Goal: Information Seeking & Learning: Learn about a topic

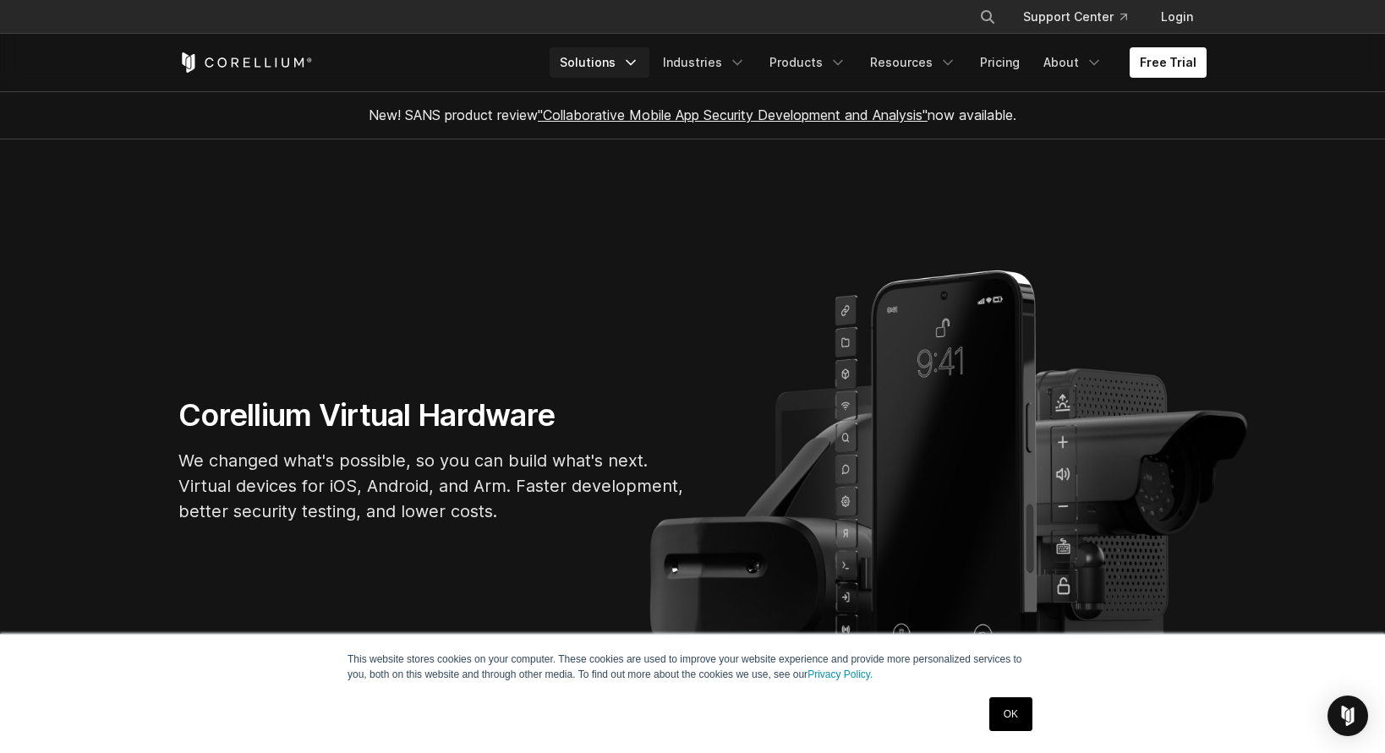
click at [637, 63] on icon "Navigation Menu" at bounding box center [630, 62] width 17 height 17
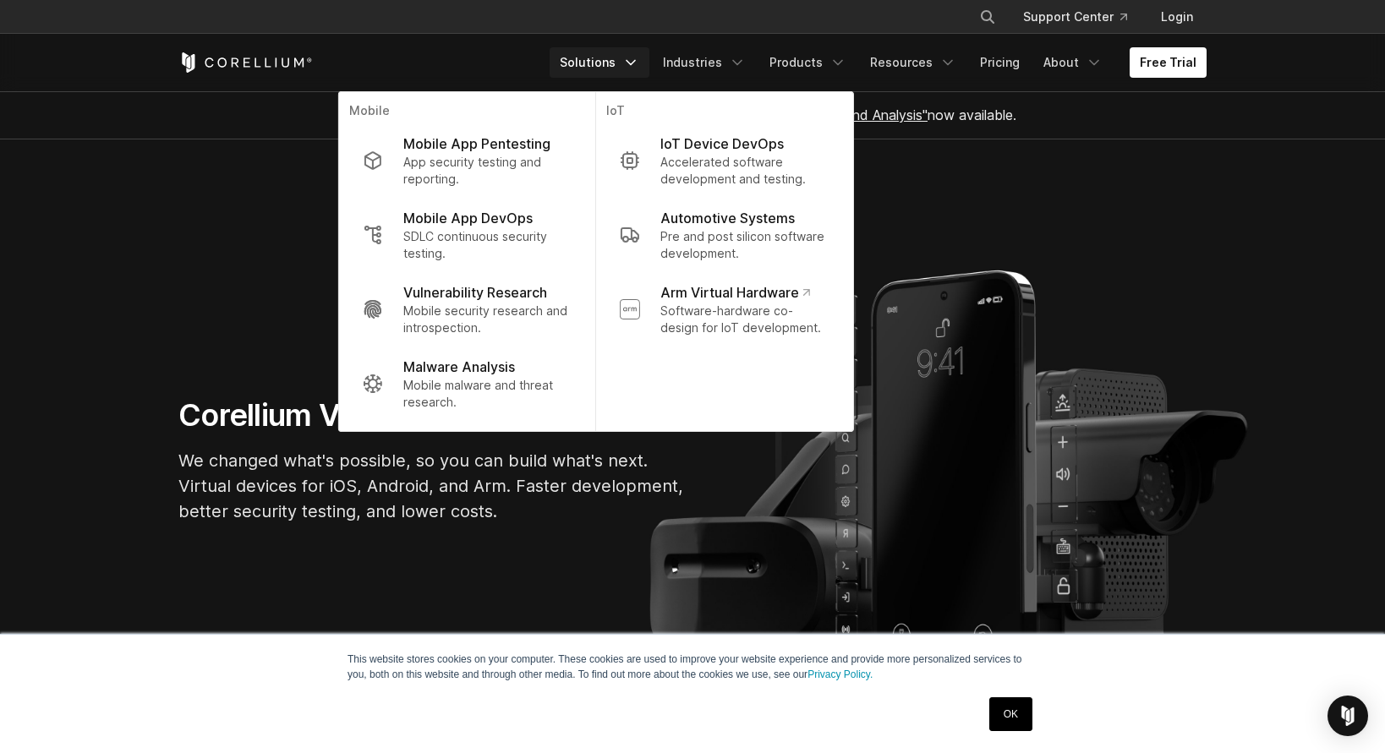
click at [1013, 164] on section "Corellium Virtual Hardware We changed what's possible, so you can build what's …" at bounding box center [692, 466] width 1385 height 655
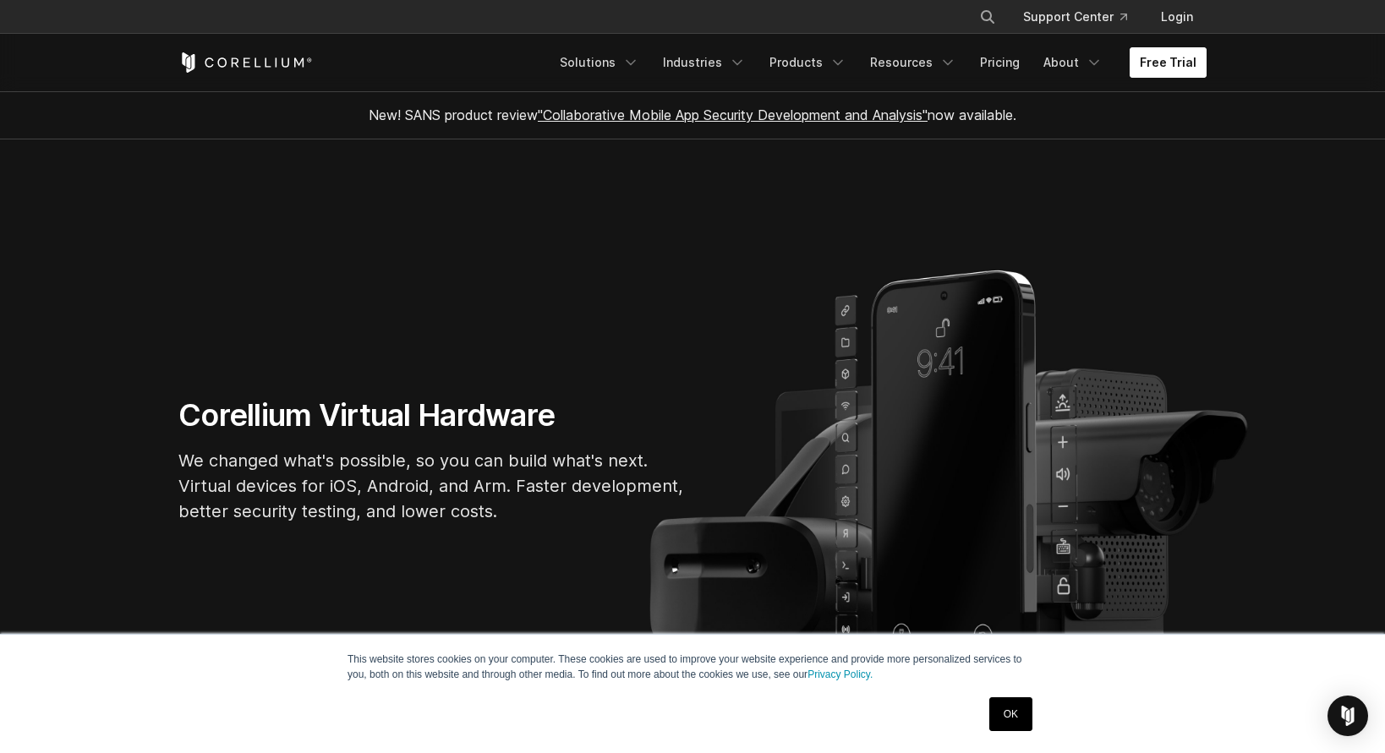
click at [1166, 58] on link "Free Trial" at bounding box center [1167, 62] width 77 height 30
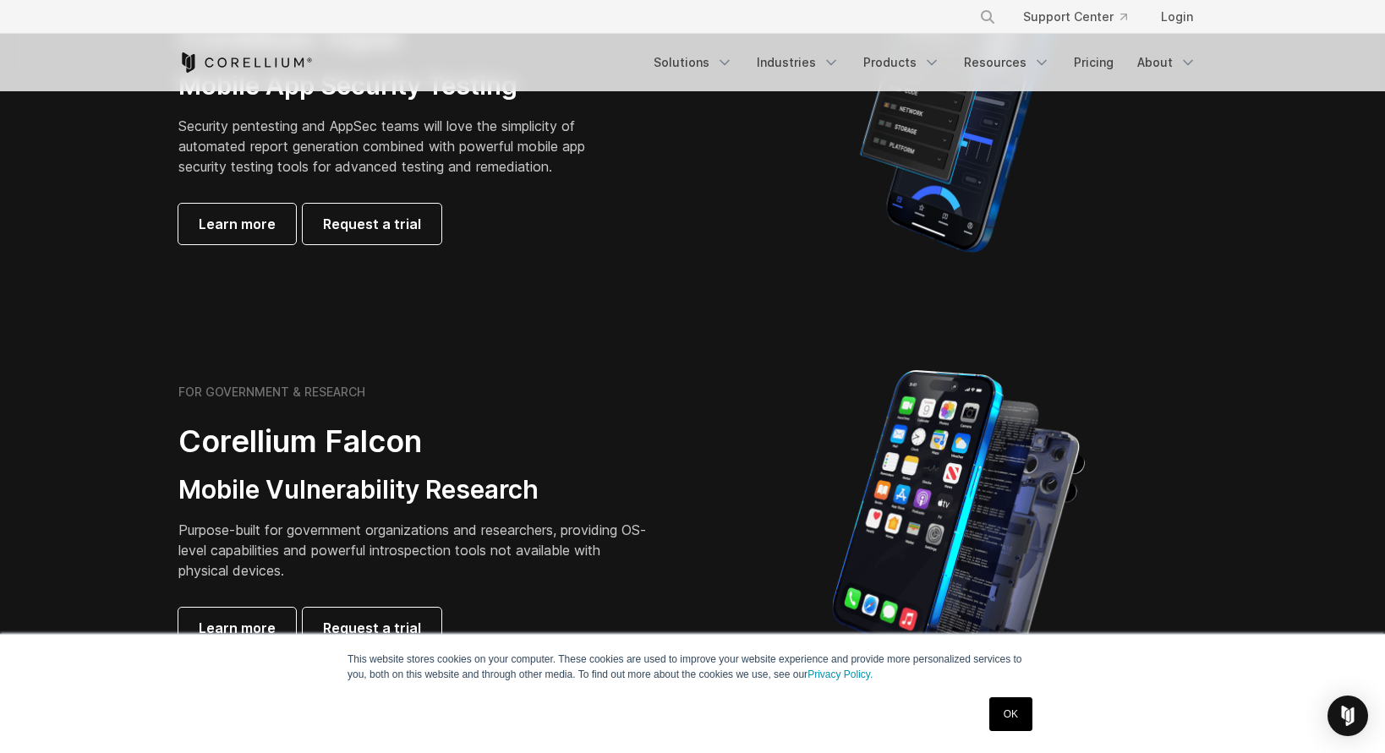
scroll to position [352, 0]
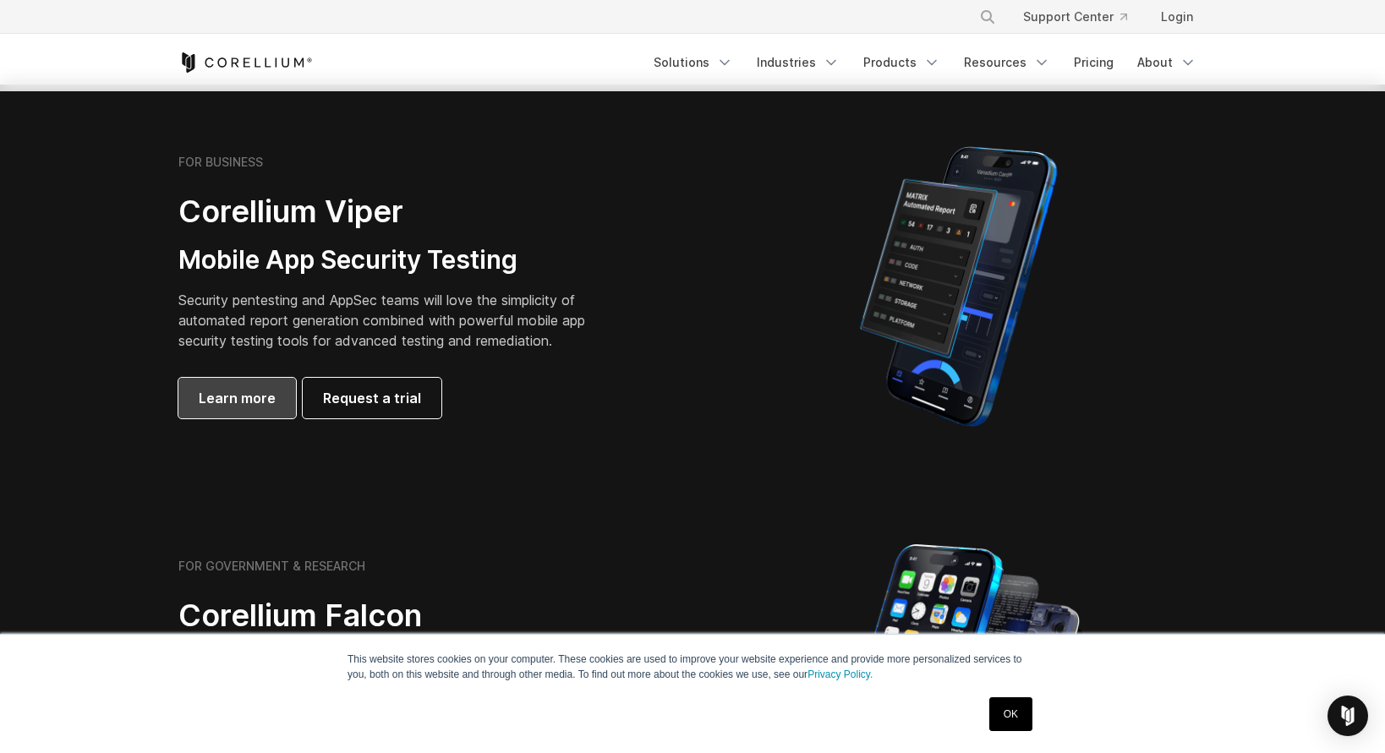
click at [221, 403] on span "Learn more" at bounding box center [237, 398] width 77 height 20
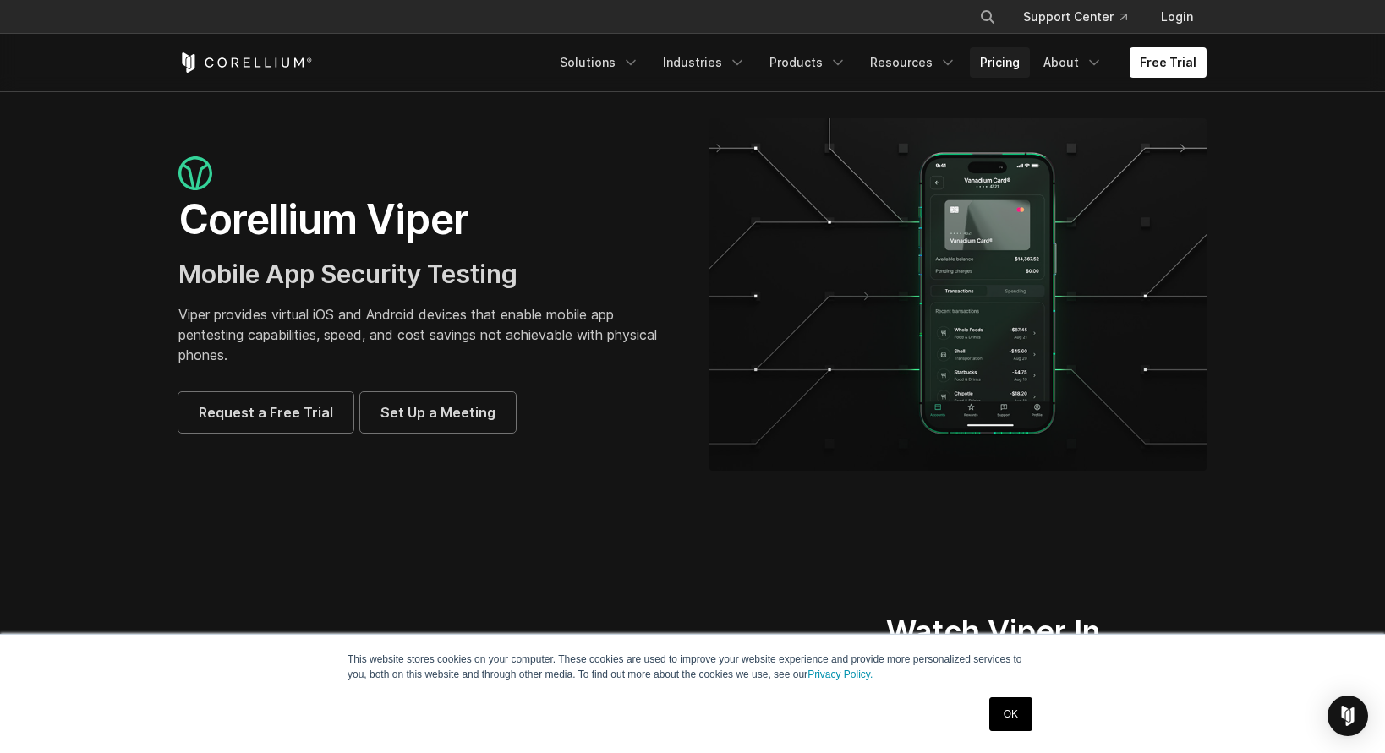
click at [1009, 63] on link "Pricing" at bounding box center [1000, 62] width 60 height 30
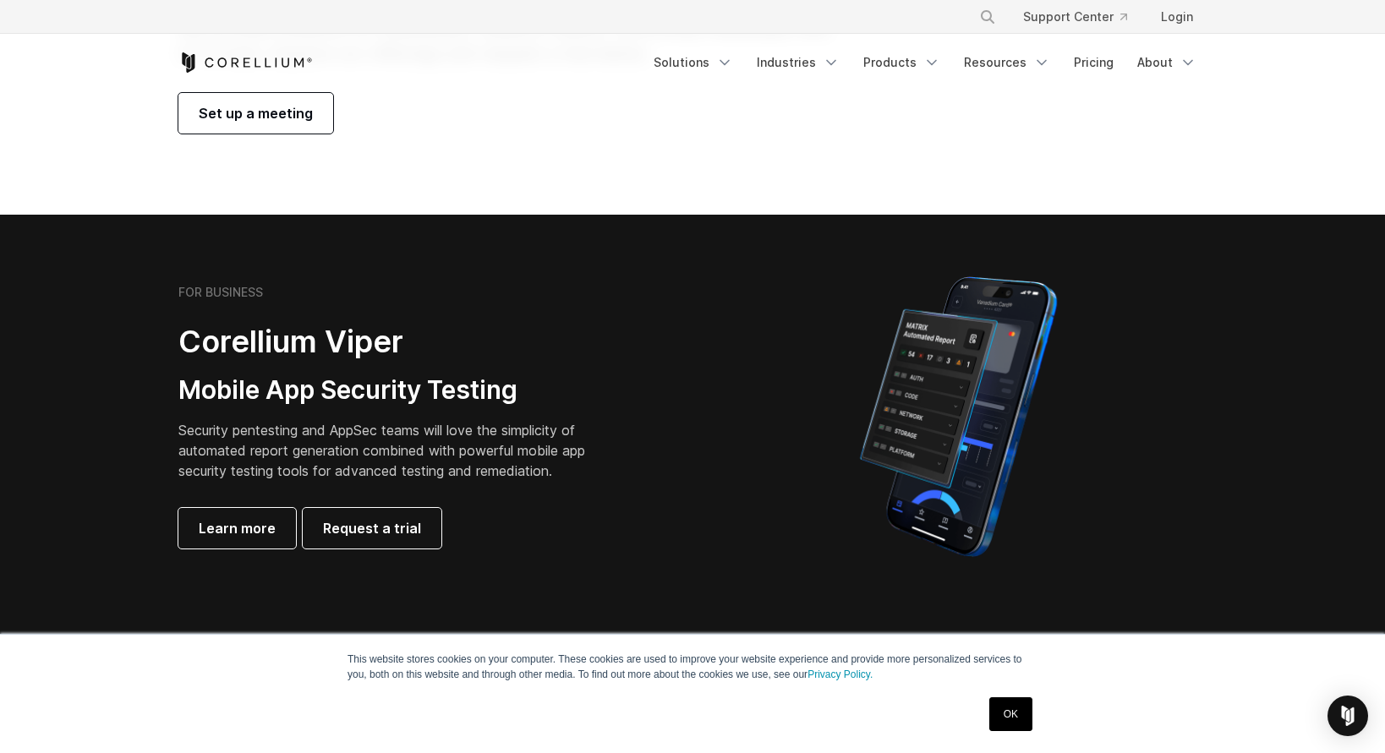
scroll to position [433, 0]
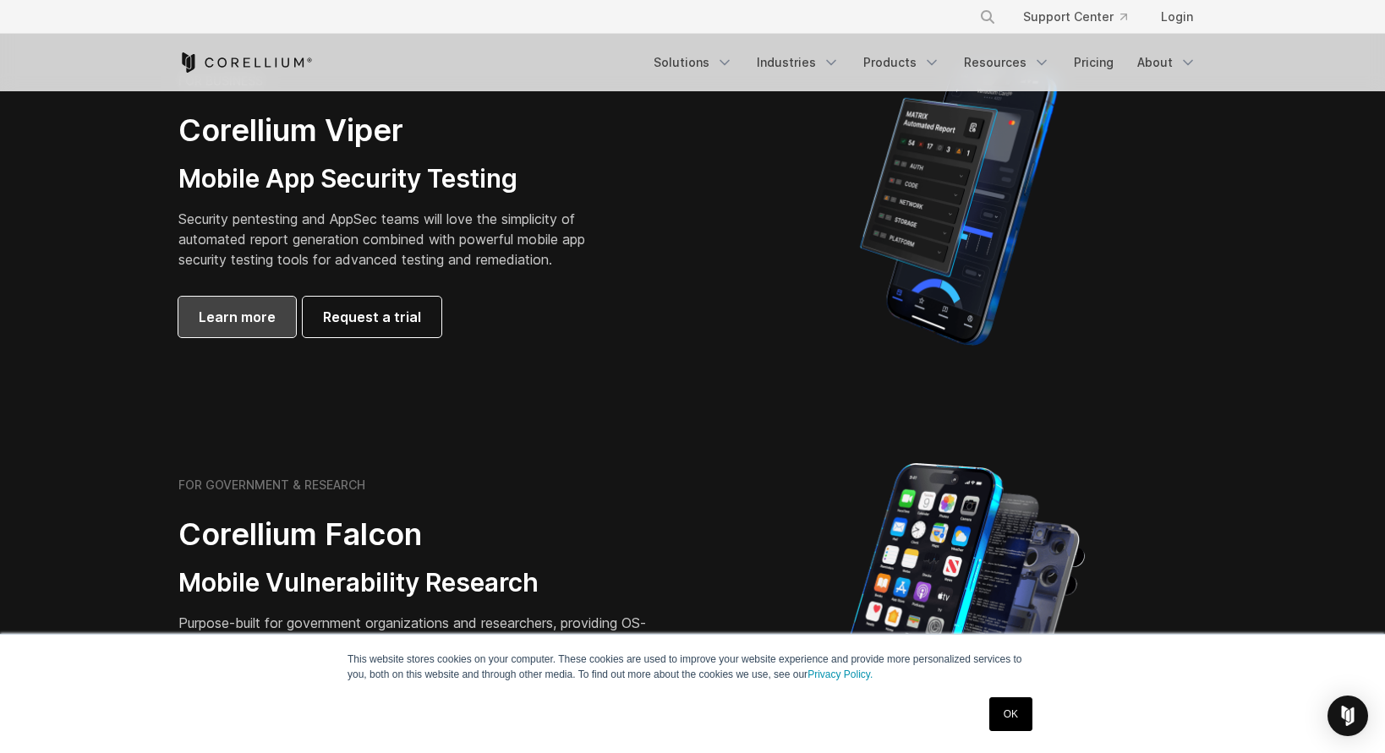
click at [211, 313] on span "Learn more" at bounding box center [237, 317] width 77 height 20
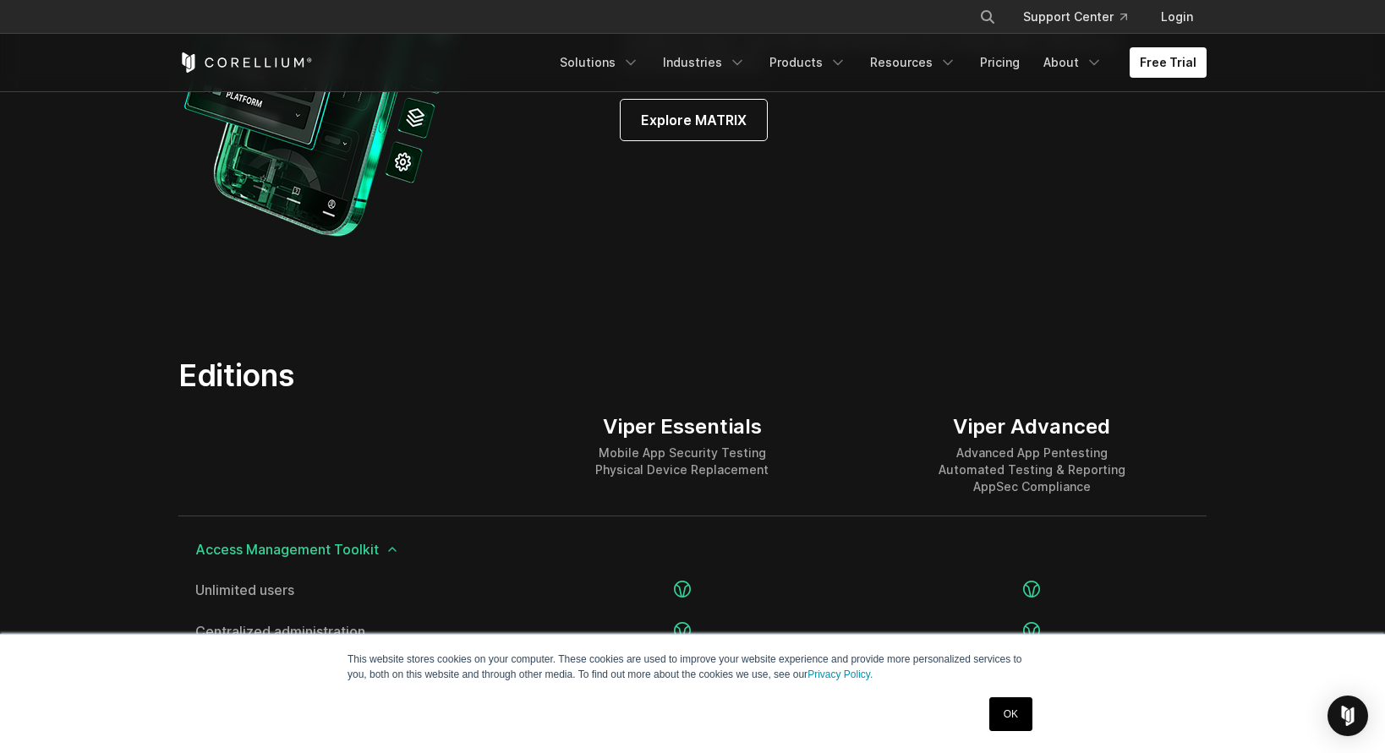
scroll to position [1731, 0]
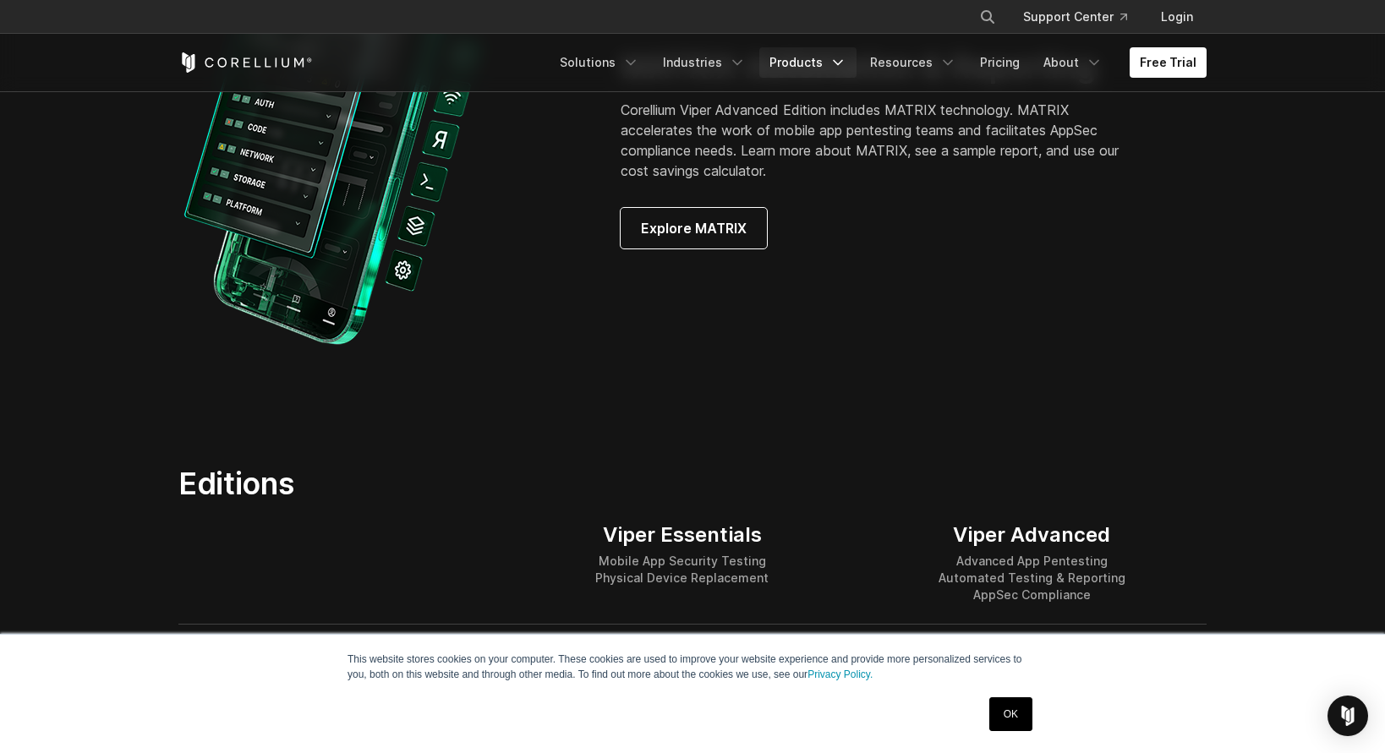
click at [810, 59] on link "Products" at bounding box center [807, 62] width 97 height 30
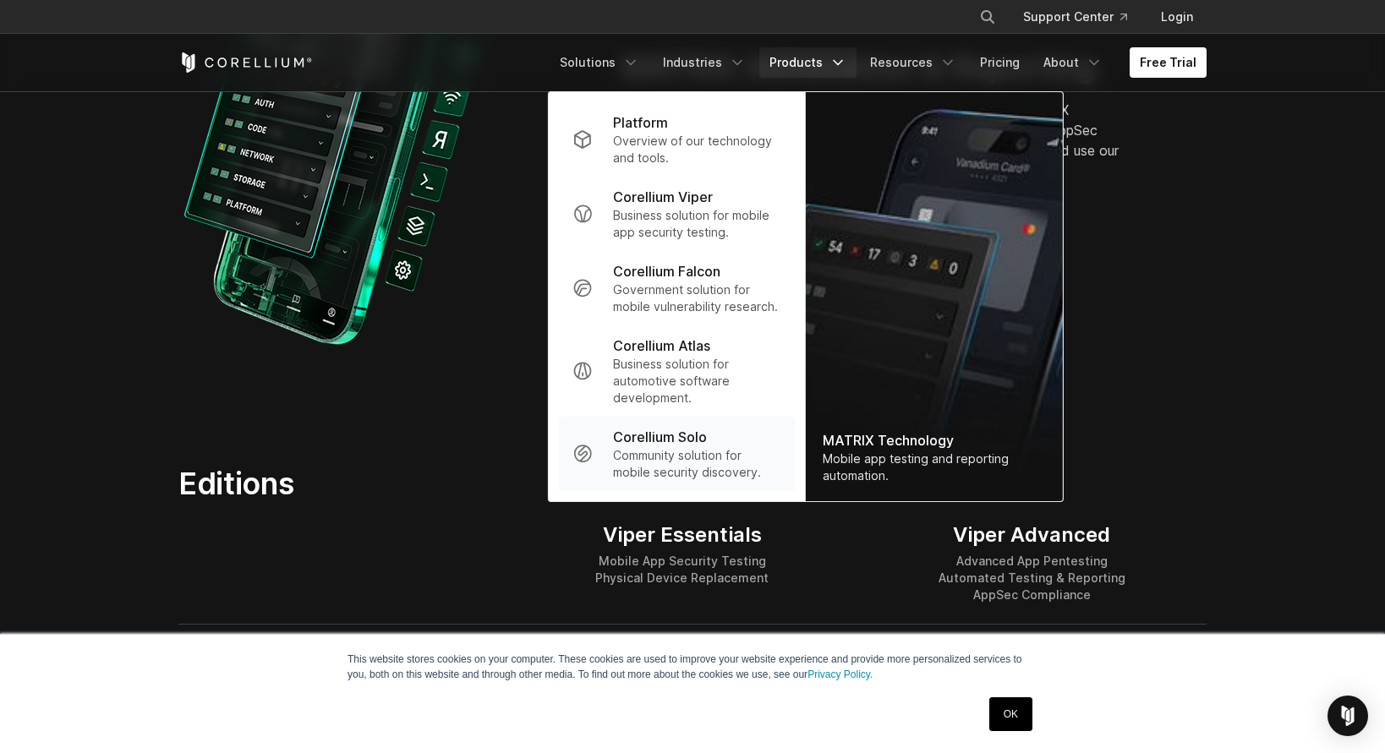
click at [670, 459] on p "Community solution for mobile security discovery." at bounding box center [697, 464] width 168 height 34
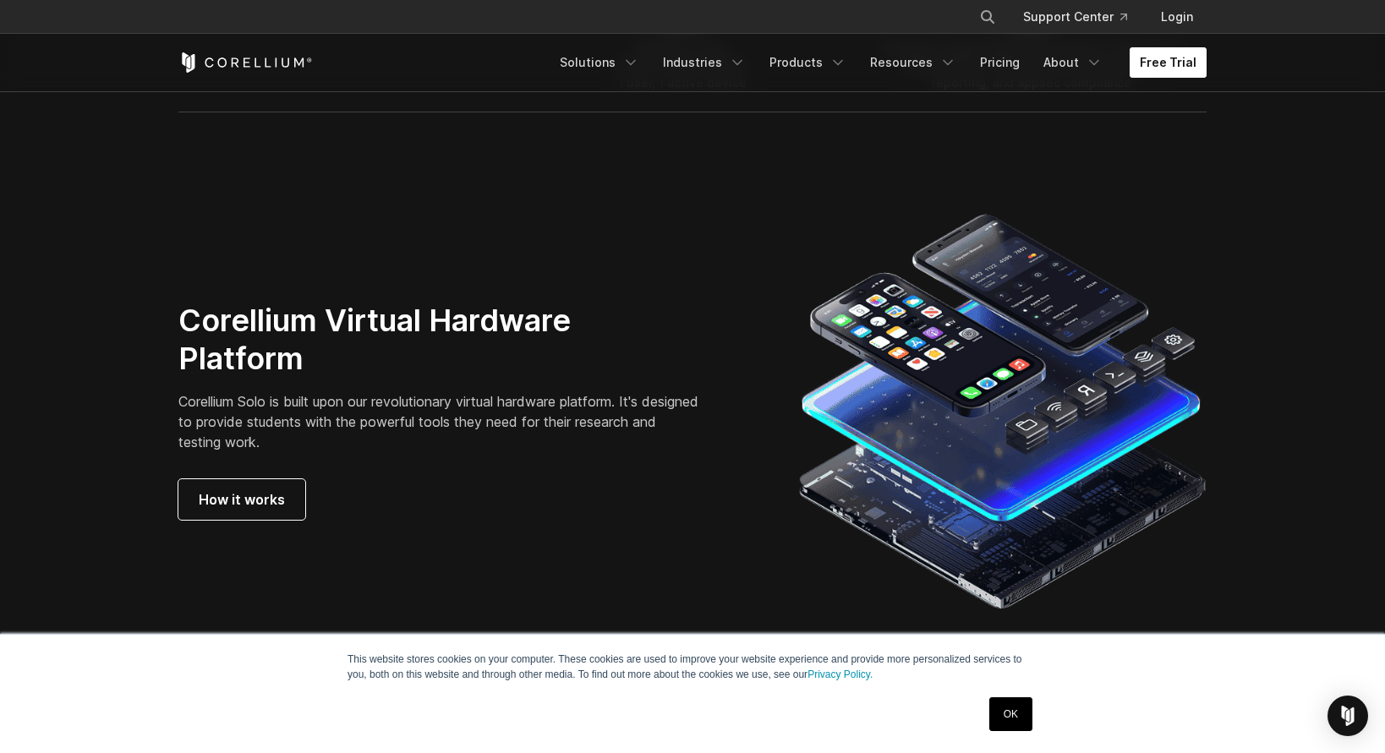
scroll to position [2825, 0]
